Goal: Information Seeking & Learning: Learn about a topic

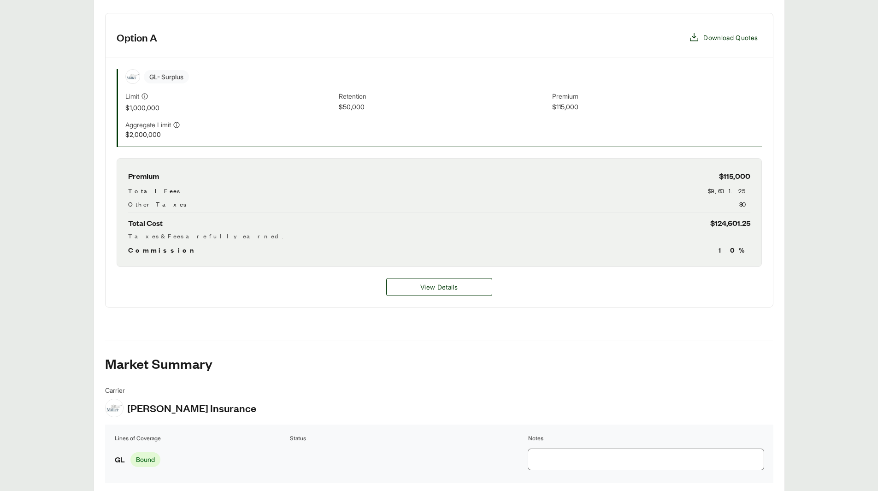
scroll to position [312, 0]
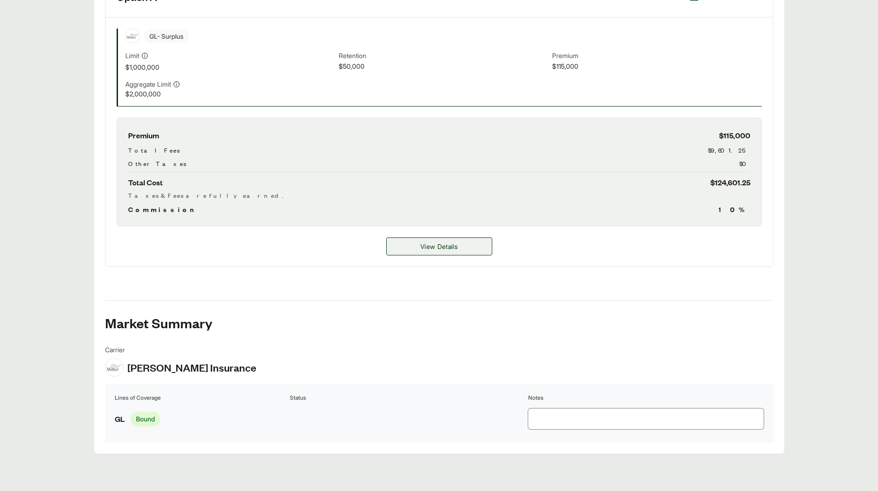
click at [443, 244] on span "View Details" at bounding box center [438, 246] width 37 height 10
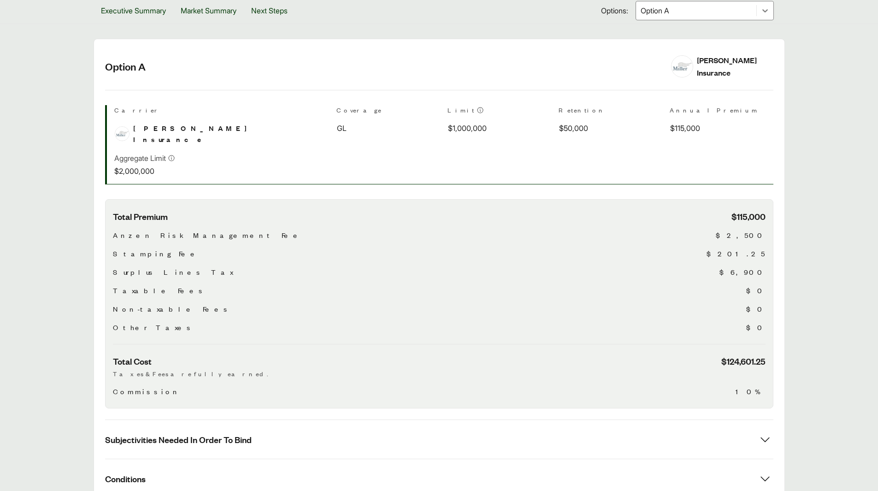
scroll to position [263, 0]
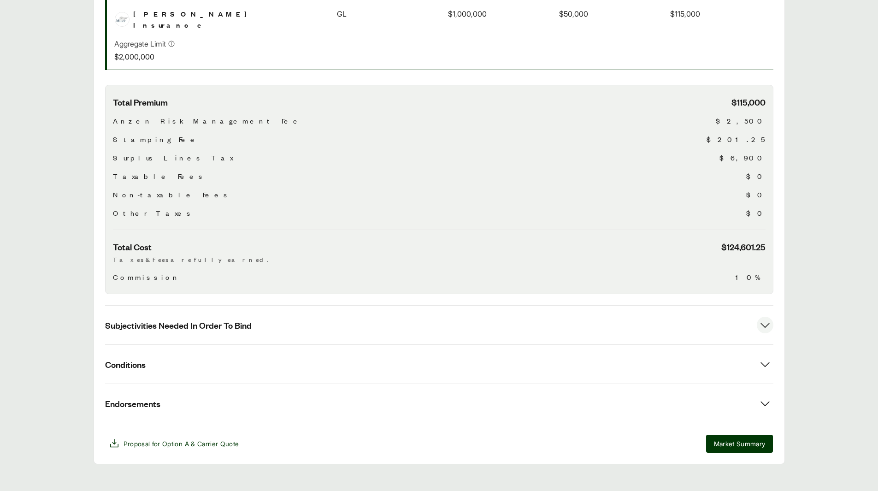
click at [525, 320] on button "Subjectivities Needed In Order To Bind" at bounding box center [439, 325] width 668 height 39
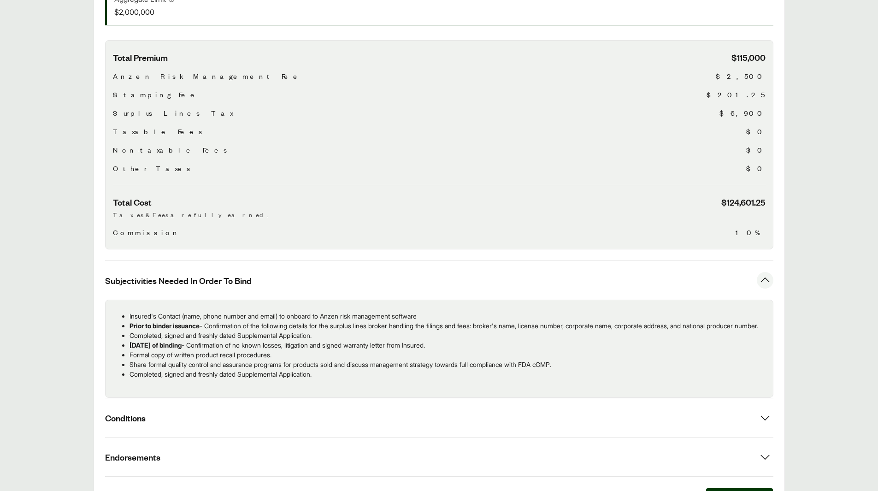
scroll to position [371, 0]
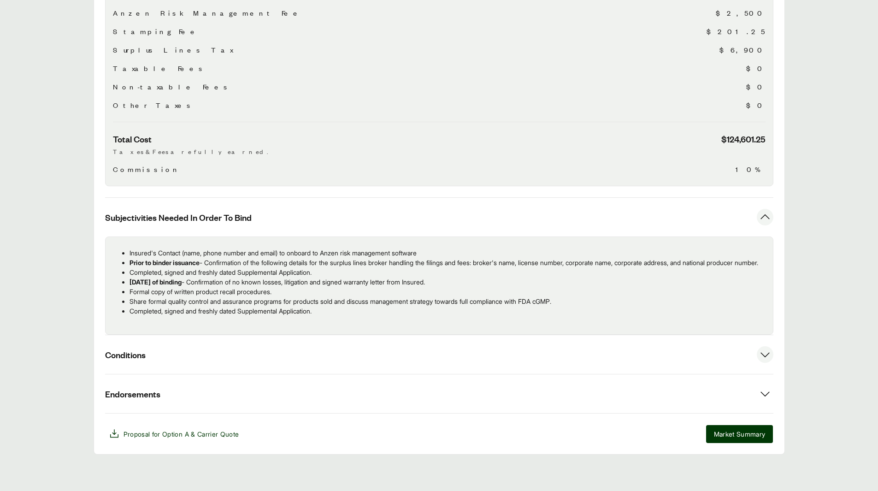
click at [493, 352] on button "Conditions" at bounding box center [439, 354] width 668 height 39
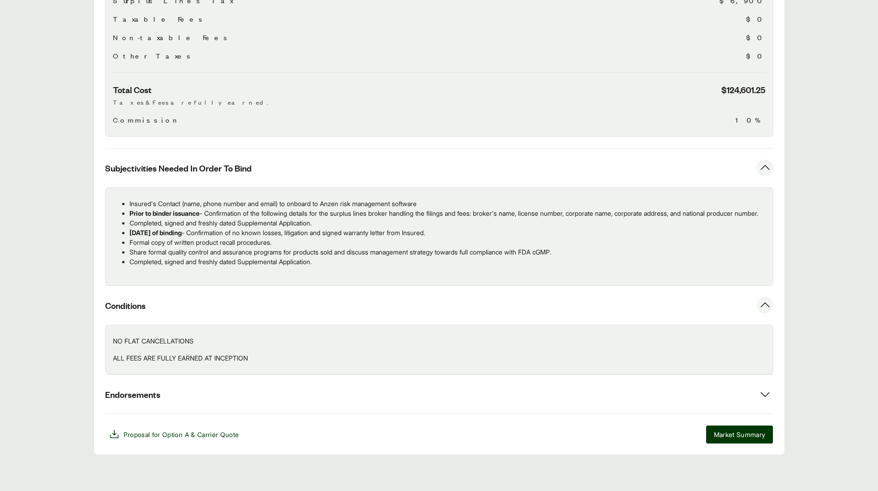
scroll to position [421, 0]
click at [421, 397] on button "Endorsements" at bounding box center [439, 393] width 668 height 39
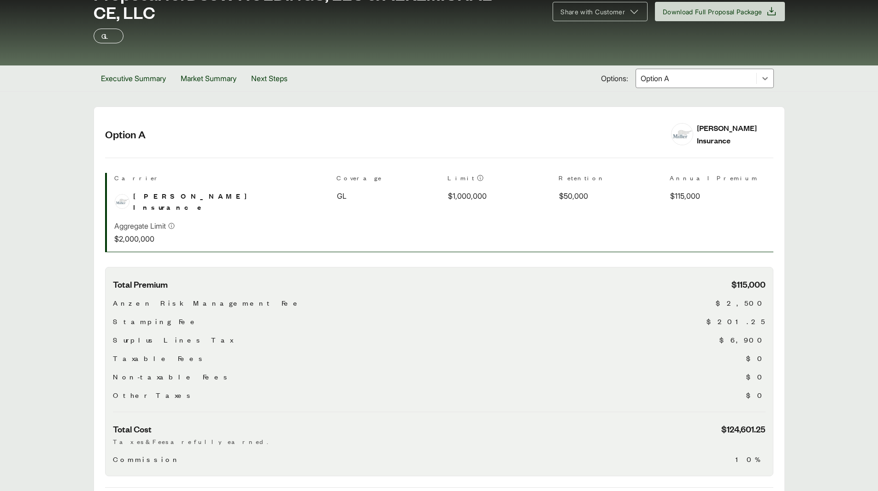
scroll to position [0, 0]
